Goal: Task Accomplishment & Management: Use online tool/utility

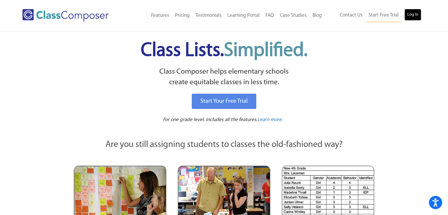
click at [409, 13] on link "Log In" at bounding box center [413, 15] width 17 height 12
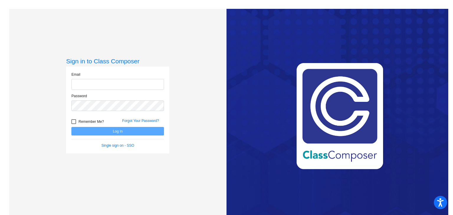
type input "[EMAIL_ADDRESS][DOMAIN_NAME]"
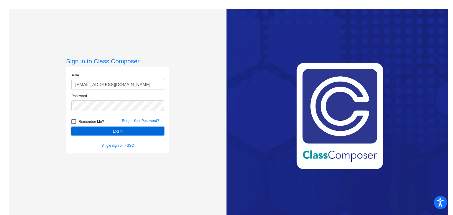
click at [136, 127] on button "Log In" at bounding box center [117, 131] width 93 height 9
click at [136, 128] on button "Log In" at bounding box center [117, 131] width 93 height 9
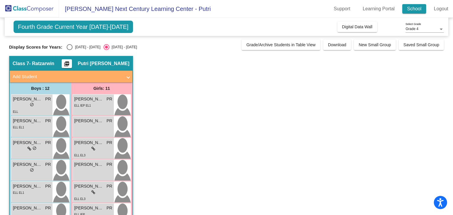
click at [414, 11] on link "School" at bounding box center [414, 8] width 24 height 9
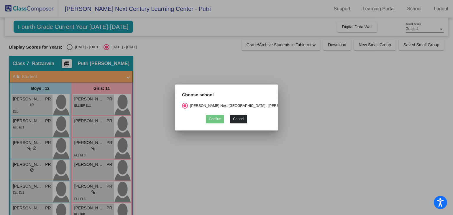
click at [237, 118] on button "Cancel" at bounding box center [238, 119] width 17 height 9
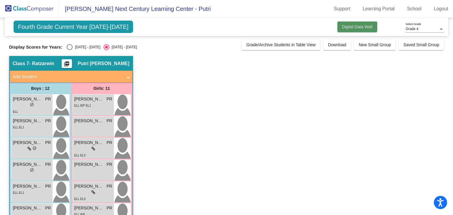
click at [359, 24] on span "Digital Data Wall" at bounding box center [357, 26] width 30 height 5
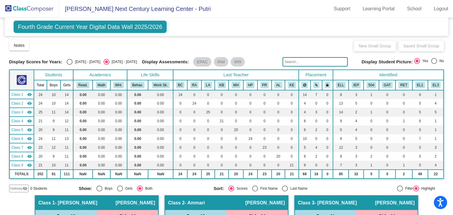
scroll to position [625, 0]
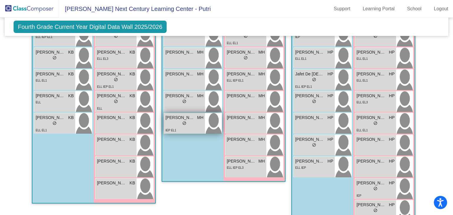
click at [188, 116] on span "Samuel Torres" at bounding box center [179, 118] width 29 height 6
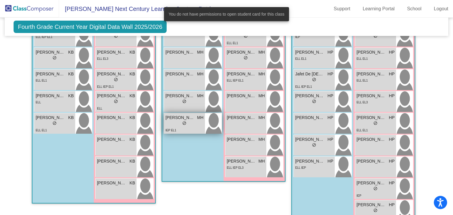
click at [193, 119] on span "Samuel Torres" at bounding box center [179, 118] width 29 height 6
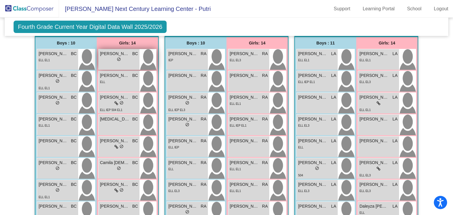
scroll to position [177, 0]
